Goal: Check status: Check status

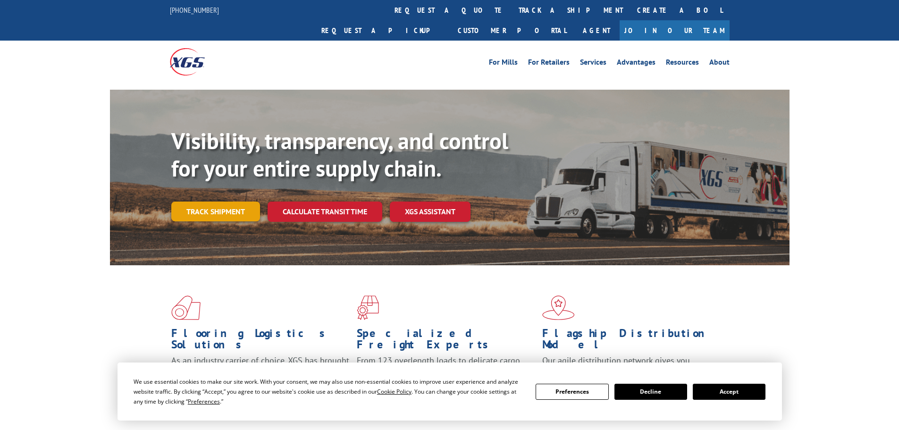
click at [228, 202] on link "Track shipment" at bounding box center [215, 212] width 89 height 20
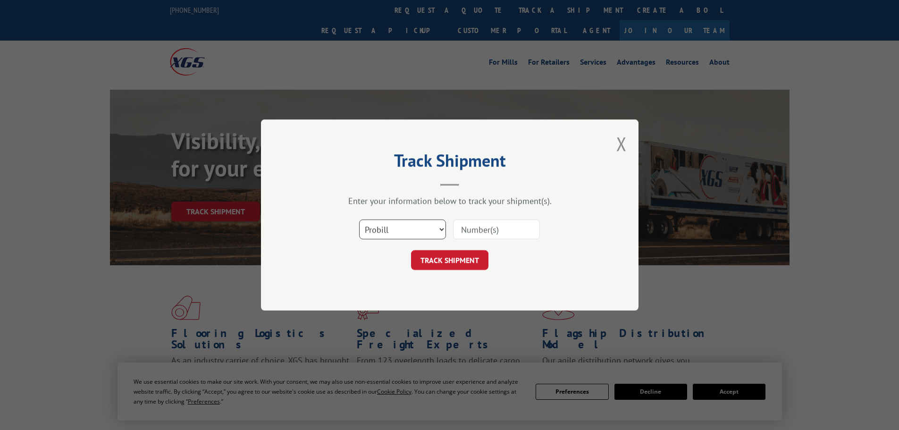
click at [403, 231] on select "Select category... Probill BOL PO" at bounding box center [402, 230] width 87 height 20
select select "bol"
click at [359, 220] on select "Select category... Probill BOL PO" at bounding box center [402, 230] width 87 height 20
click at [460, 228] on input at bounding box center [496, 230] width 87 height 20
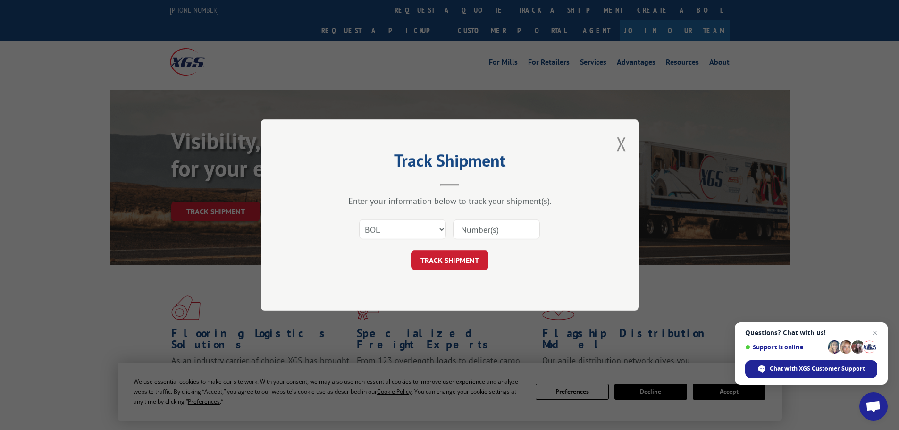
paste input "54584121"
type input "54584121"
click at [456, 264] on button "TRACK SHIPMENT" at bounding box center [449, 260] width 77 height 20
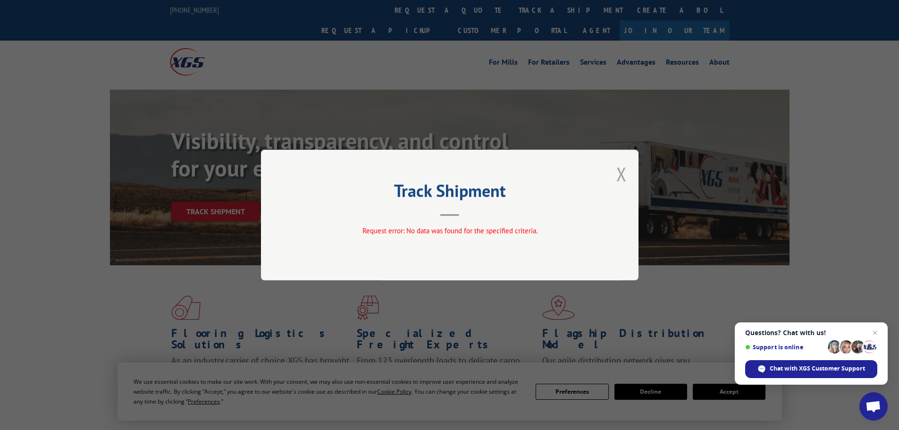
click at [621, 172] on button "Close modal" at bounding box center [622, 173] width 10 height 25
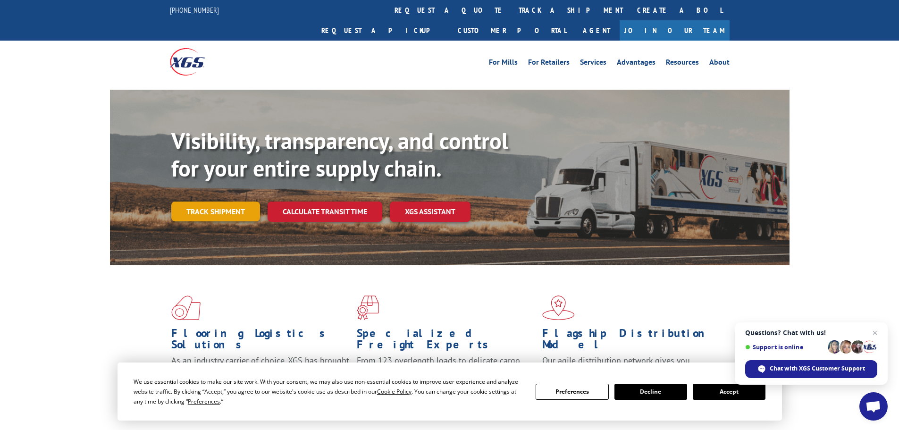
click at [248, 202] on link "Track shipment" at bounding box center [215, 212] width 89 height 20
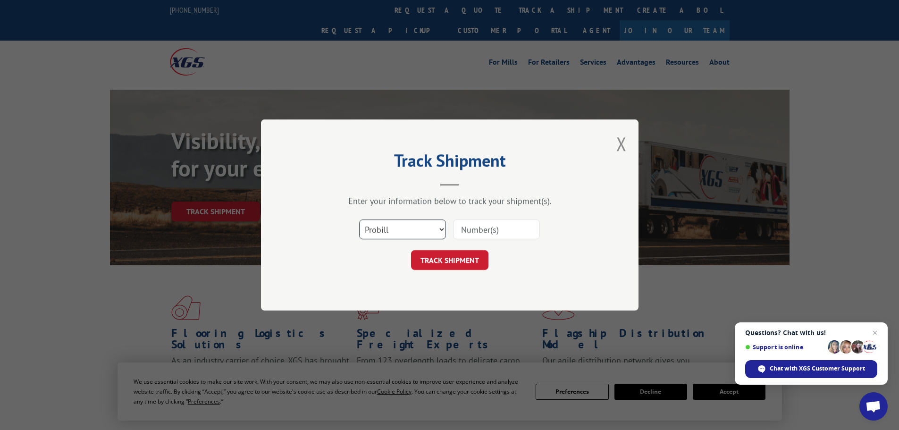
click at [385, 238] on select "Select category... Probill BOL PO" at bounding box center [402, 230] width 87 height 20
click at [359, 220] on select "Select category... Probill BOL PO" at bounding box center [402, 230] width 87 height 20
click at [464, 229] on input at bounding box center [496, 230] width 87 height 20
paste input "263193250924"
type input "263193250924"
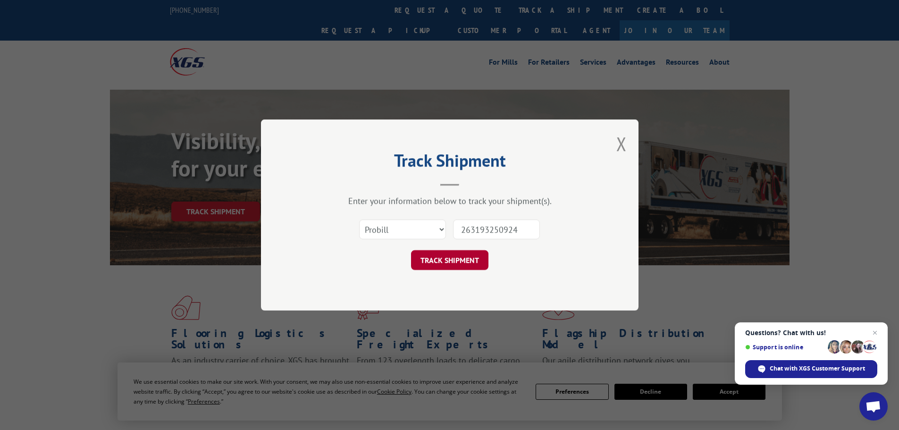
click at [443, 260] on button "TRACK SHIPMENT" at bounding box center [449, 260] width 77 height 20
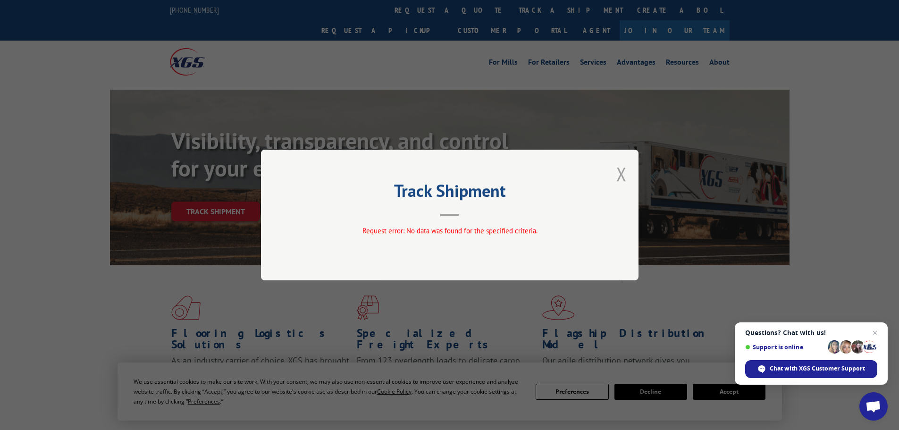
click at [623, 176] on button "Close modal" at bounding box center [622, 173] width 10 height 25
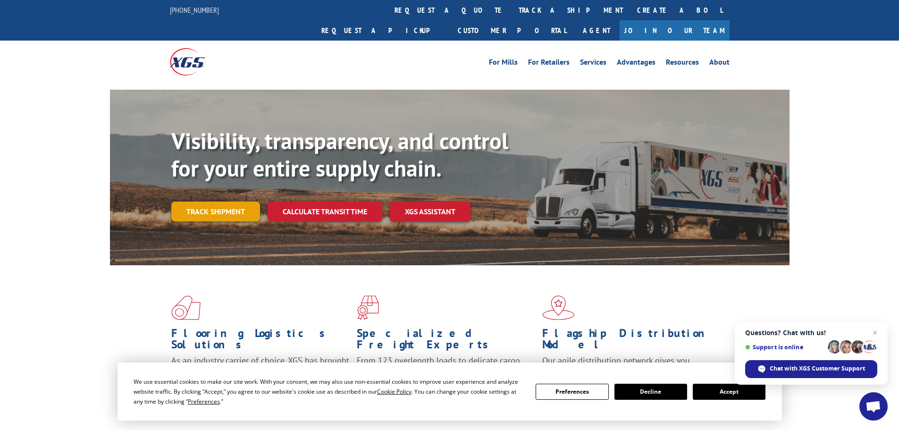
click at [220, 202] on link "Track shipment" at bounding box center [215, 212] width 89 height 20
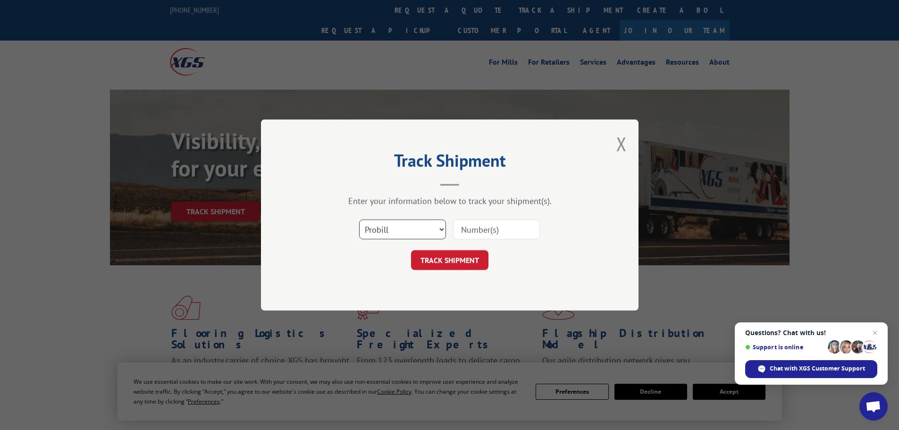
click at [413, 225] on select "Select category... Probill BOL PO" at bounding box center [402, 230] width 87 height 20
select select "po"
click at [359, 220] on select "Select category... Probill BOL PO" at bounding box center [402, 230] width 87 height 20
click at [476, 225] on input at bounding box center [496, 230] width 87 height 20
paste input "76501286"
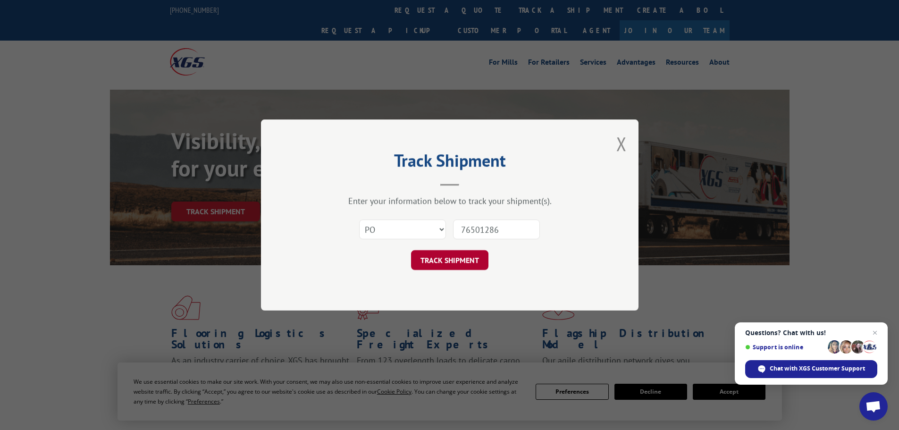
type input "76501286"
click at [444, 264] on button "TRACK SHIPMENT" at bounding box center [449, 260] width 77 height 20
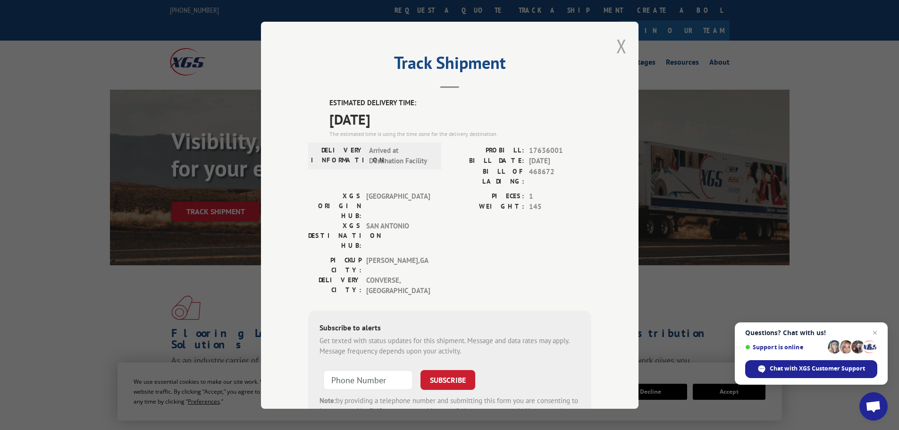
click at [620, 46] on button "Close modal" at bounding box center [622, 46] width 10 height 25
